Goal: Transaction & Acquisition: Register for event/course

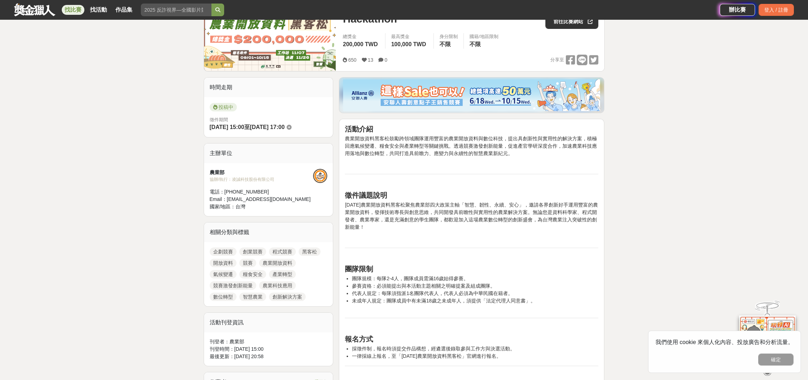
scroll to position [128, 0]
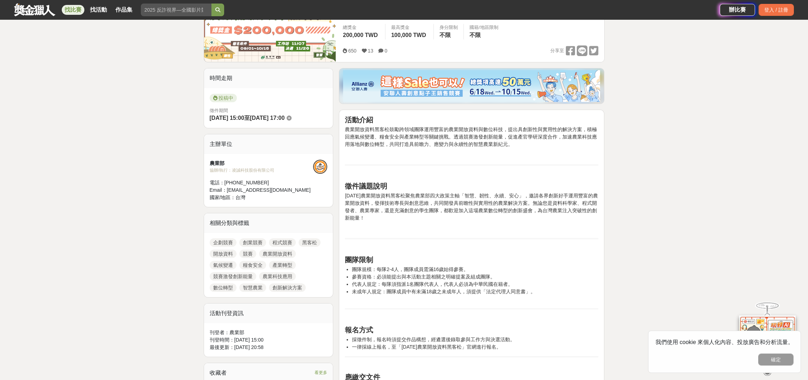
click at [442, 282] on li "代表人規定：每隊須指派1名團隊代表人，代表人必須為中華民國在籍者。" at bounding box center [475, 284] width 246 height 7
drag, startPoint x: 387, startPoint y: 278, endPoint x: 434, endPoint y: 279, distance: 47.0
click at [434, 279] on li "參賽資格：必須能提出與本活動主題相關之明確提案及組成團隊。" at bounding box center [475, 276] width 246 height 7
click at [447, 285] on li "代表人規定：每隊須指派1名團隊代表人，代表人必須為中華民國在籍者。" at bounding box center [475, 284] width 246 height 7
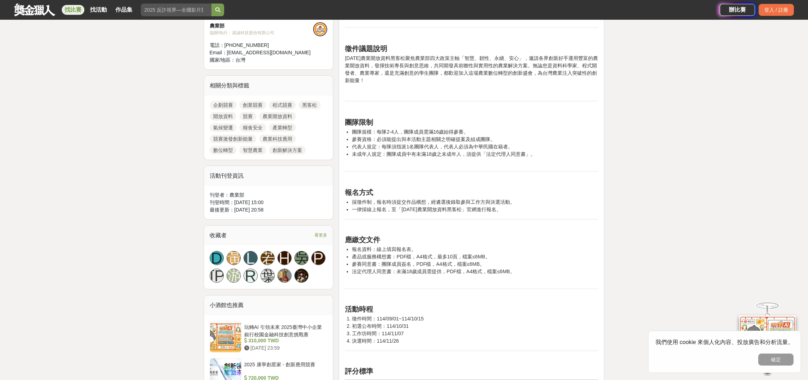
scroll to position [0, 0]
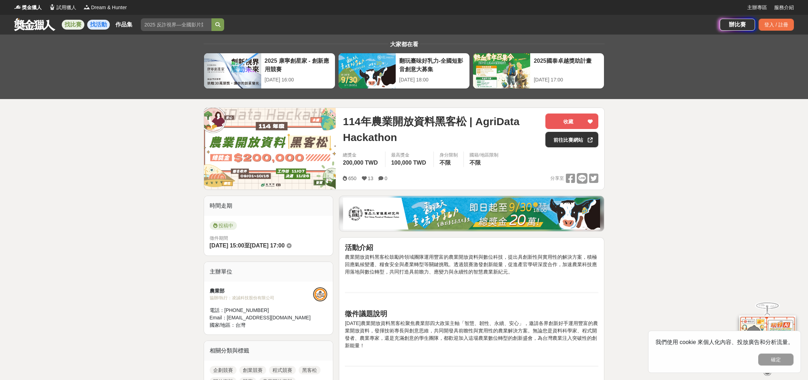
click at [102, 25] on link "找活動" at bounding box center [98, 25] width 23 height 10
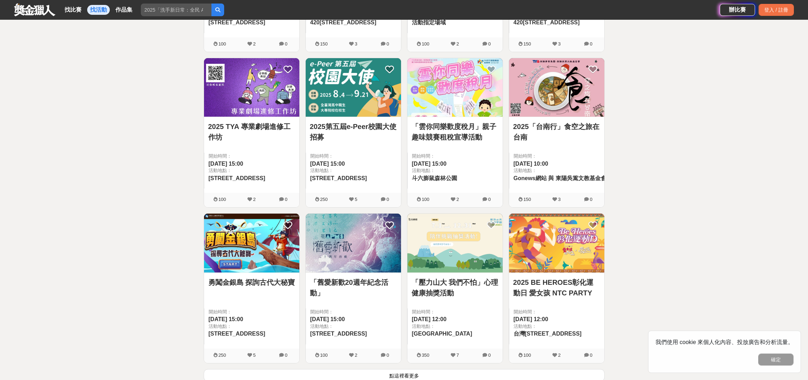
scroll to position [909, 0]
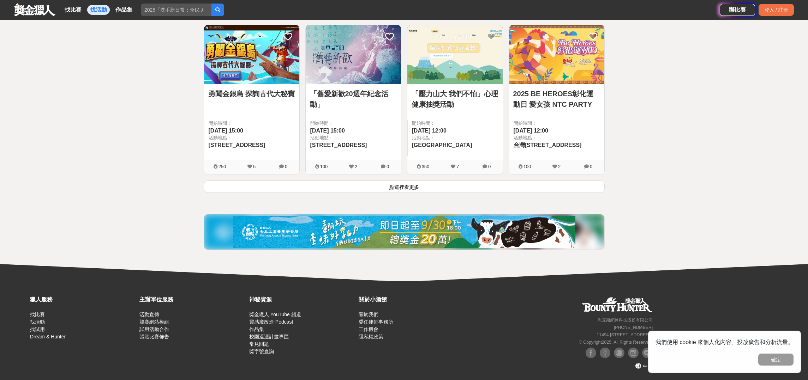
click at [414, 189] on button "點這裡看更多" at bounding box center [404, 187] width 401 height 12
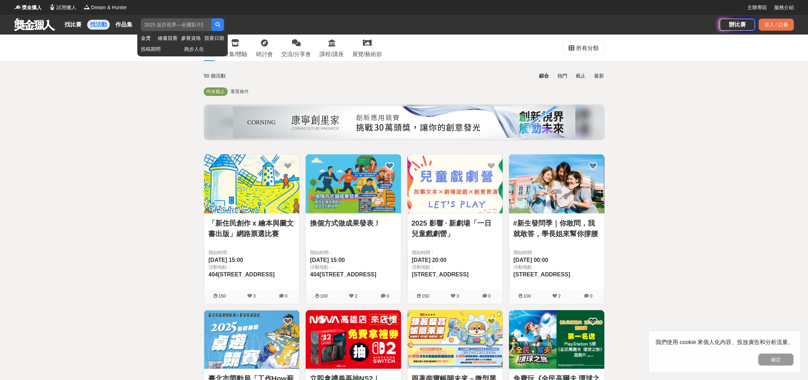
click at [176, 25] on input "search" at bounding box center [176, 24] width 71 height 13
type input "資料"
click at [211, 18] on button "submit" at bounding box center [217, 24] width 13 height 13
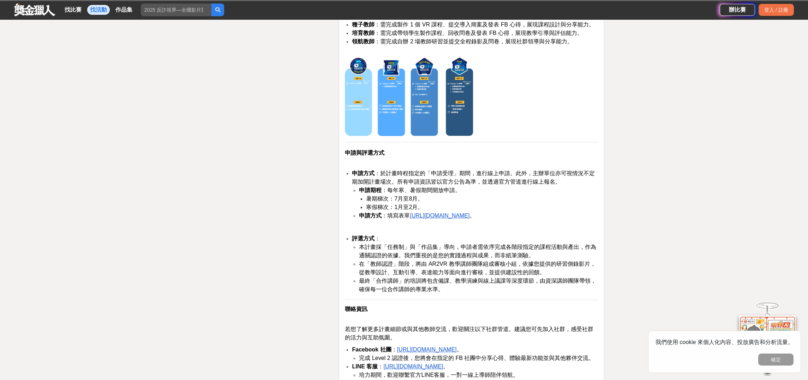
scroll to position [1373, 0]
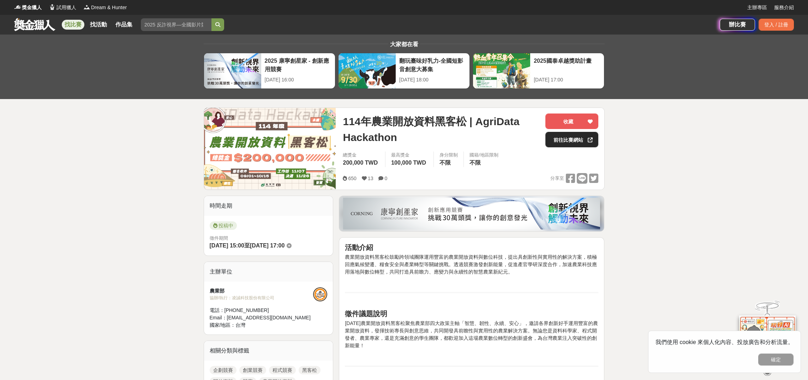
click at [573, 140] on link "前往比賽網站" at bounding box center [571, 140] width 53 height 16
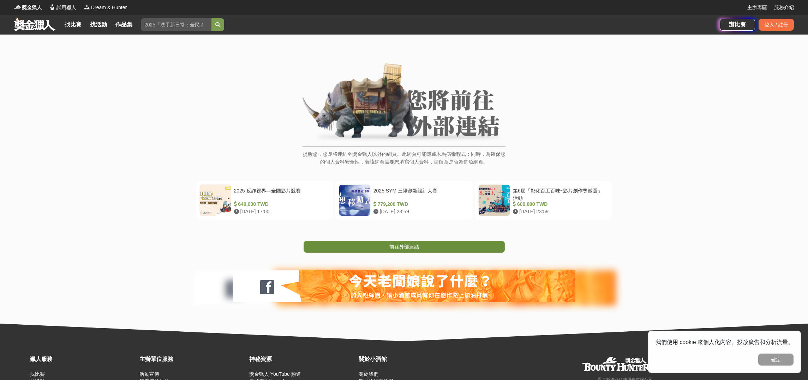
click at [386, 245] on link "前往外部連結" at bounding box center [403, 247] width 201 height 12
